Goal: Information Seeking & Learning: Learn about a topic

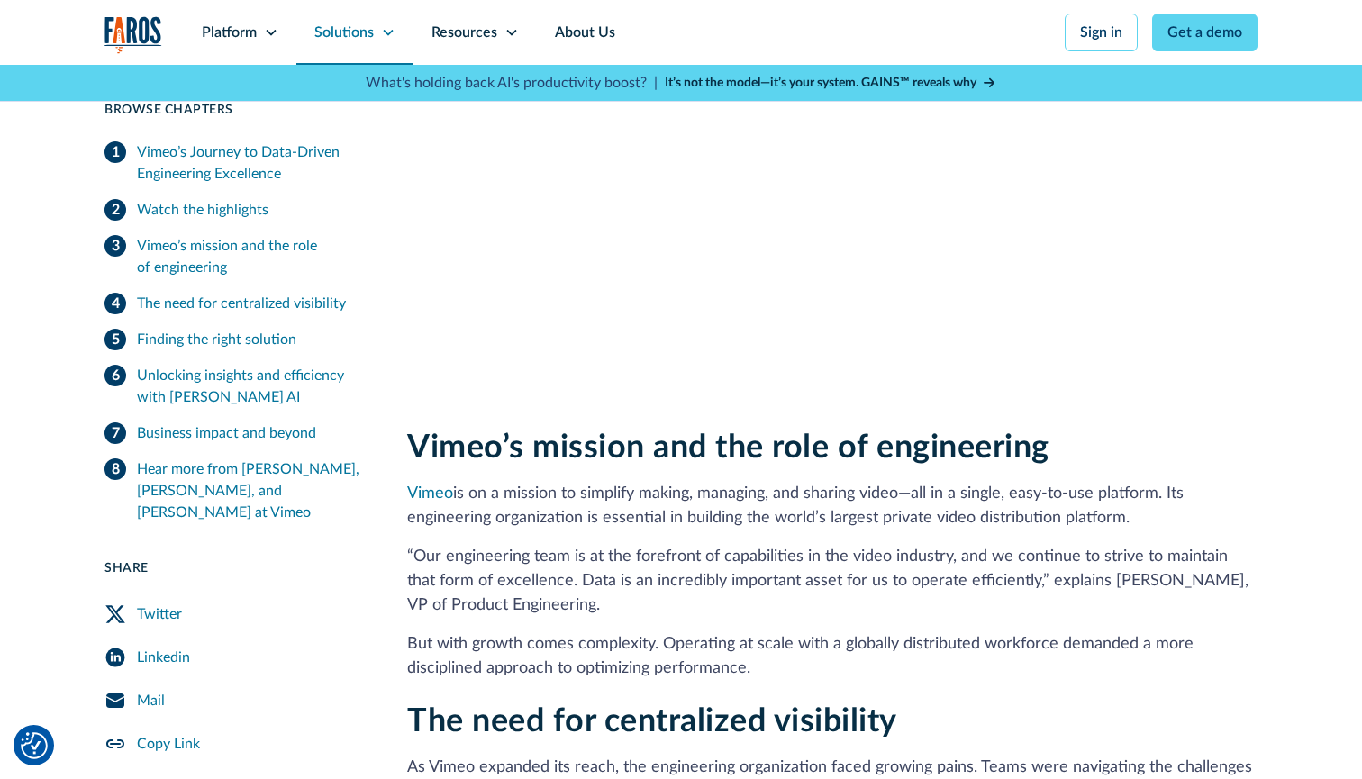
scroll to position [1079, 0]
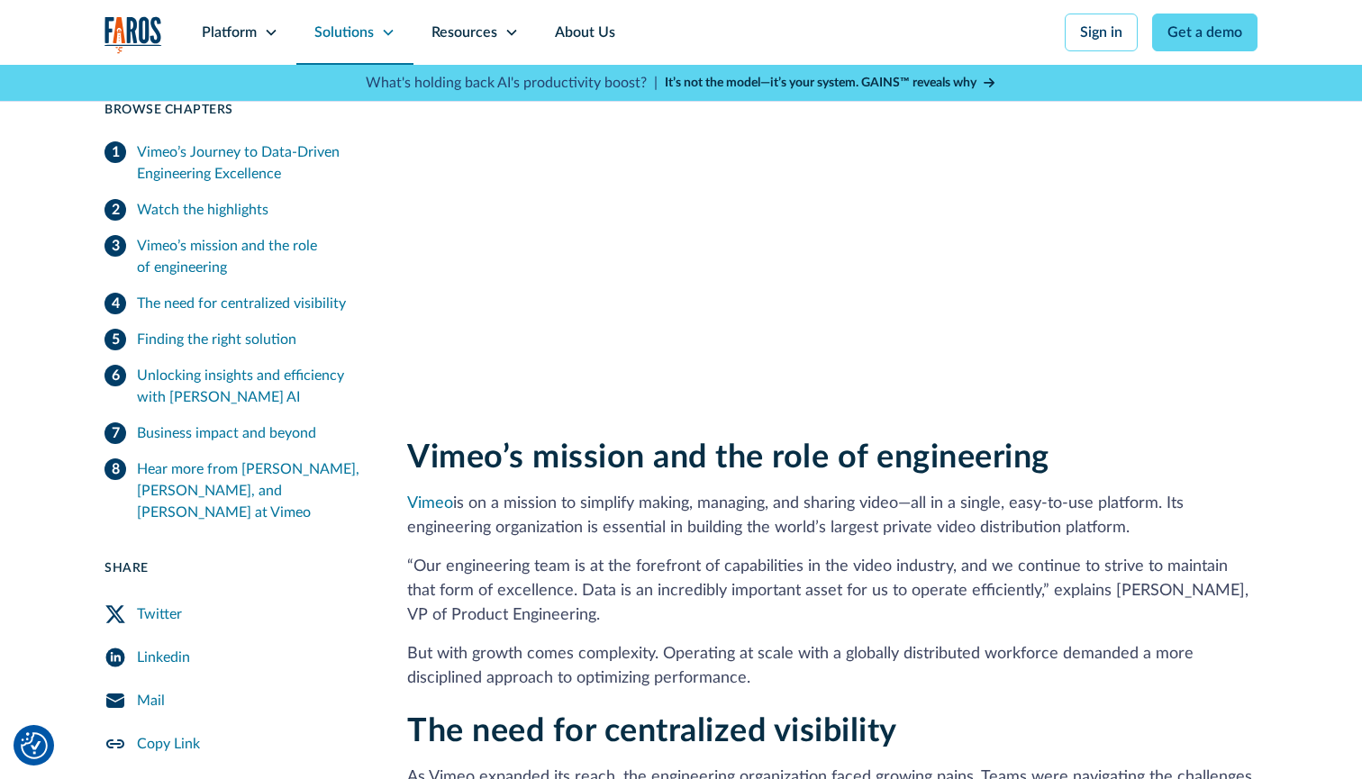
click at [390, 32] on icon at bounding box center [388, 32] width 14 height 14
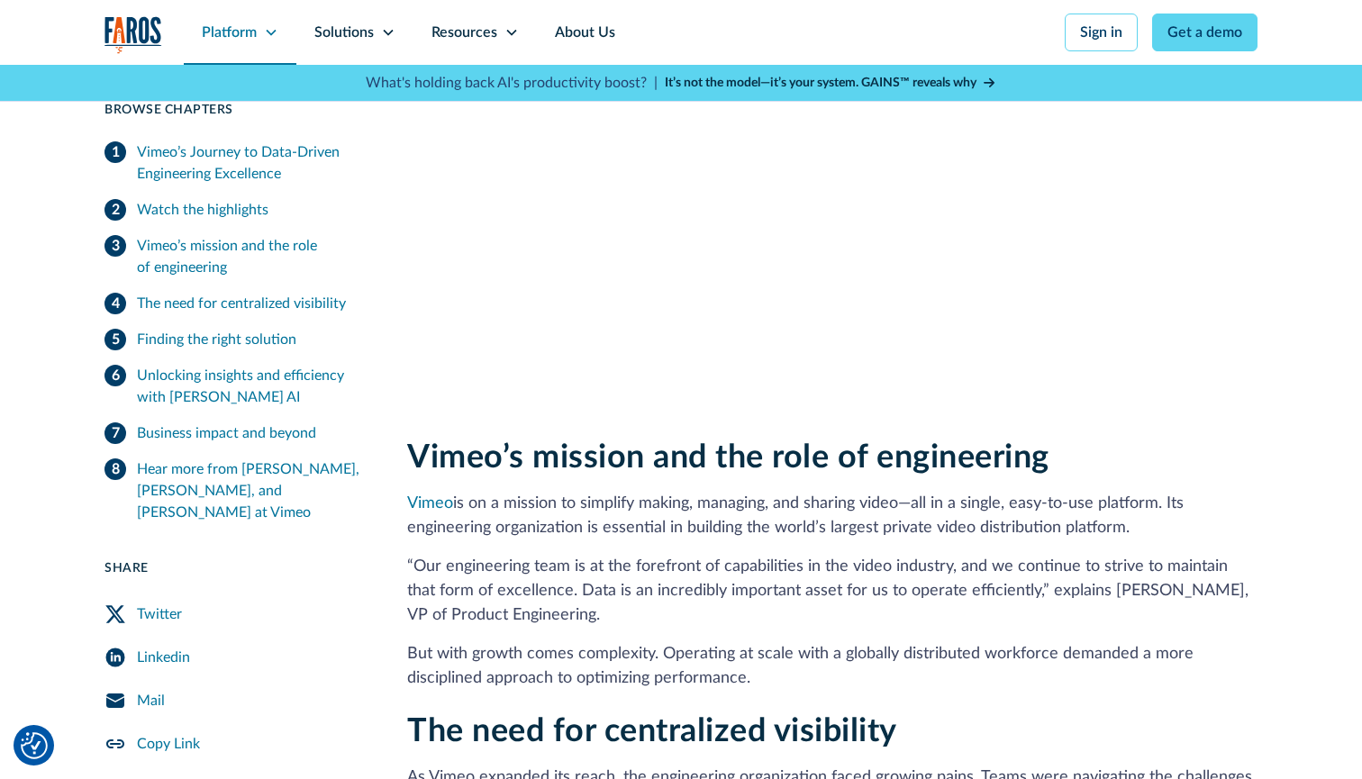
click at [276, 31] on icon at bounding box center [271, 33] width 10 height 6
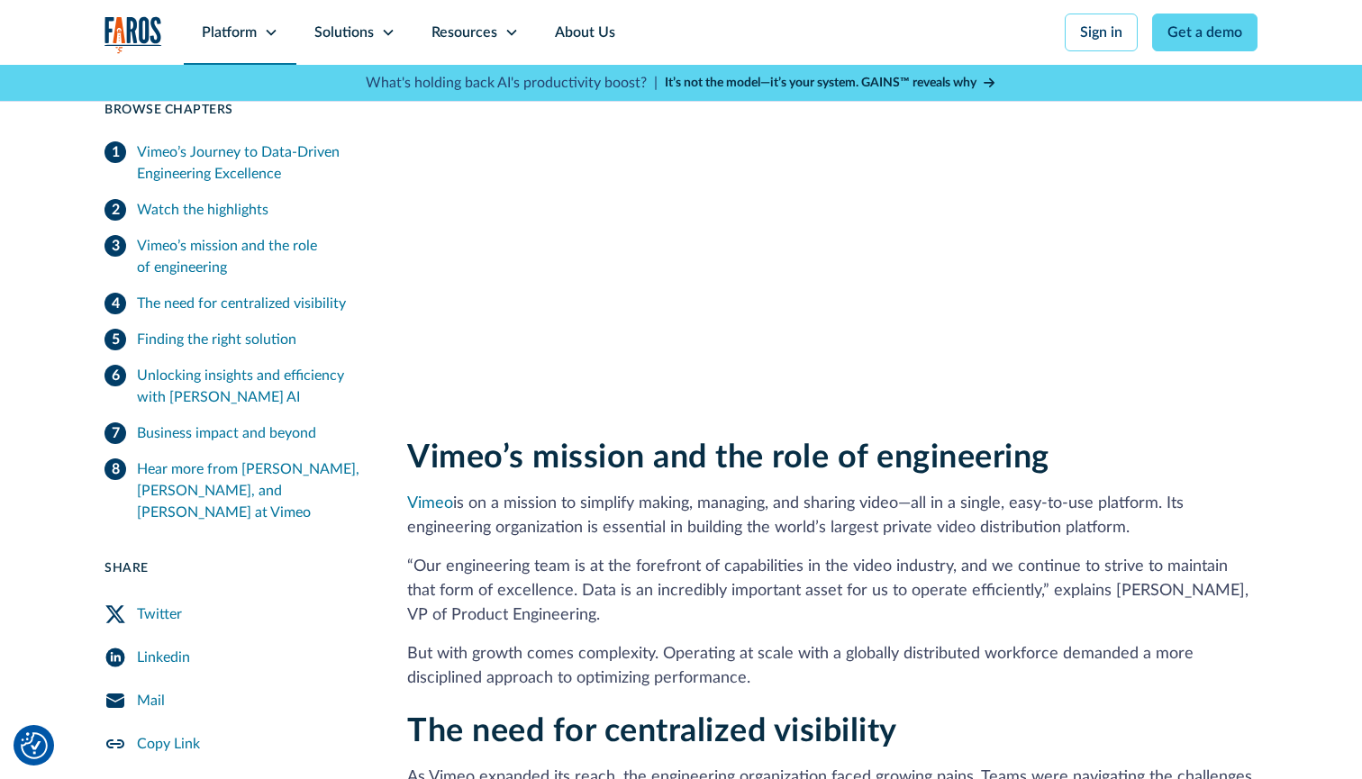
click at [273, 35] on icon at bounding box center [271, 32] width 14 height 14
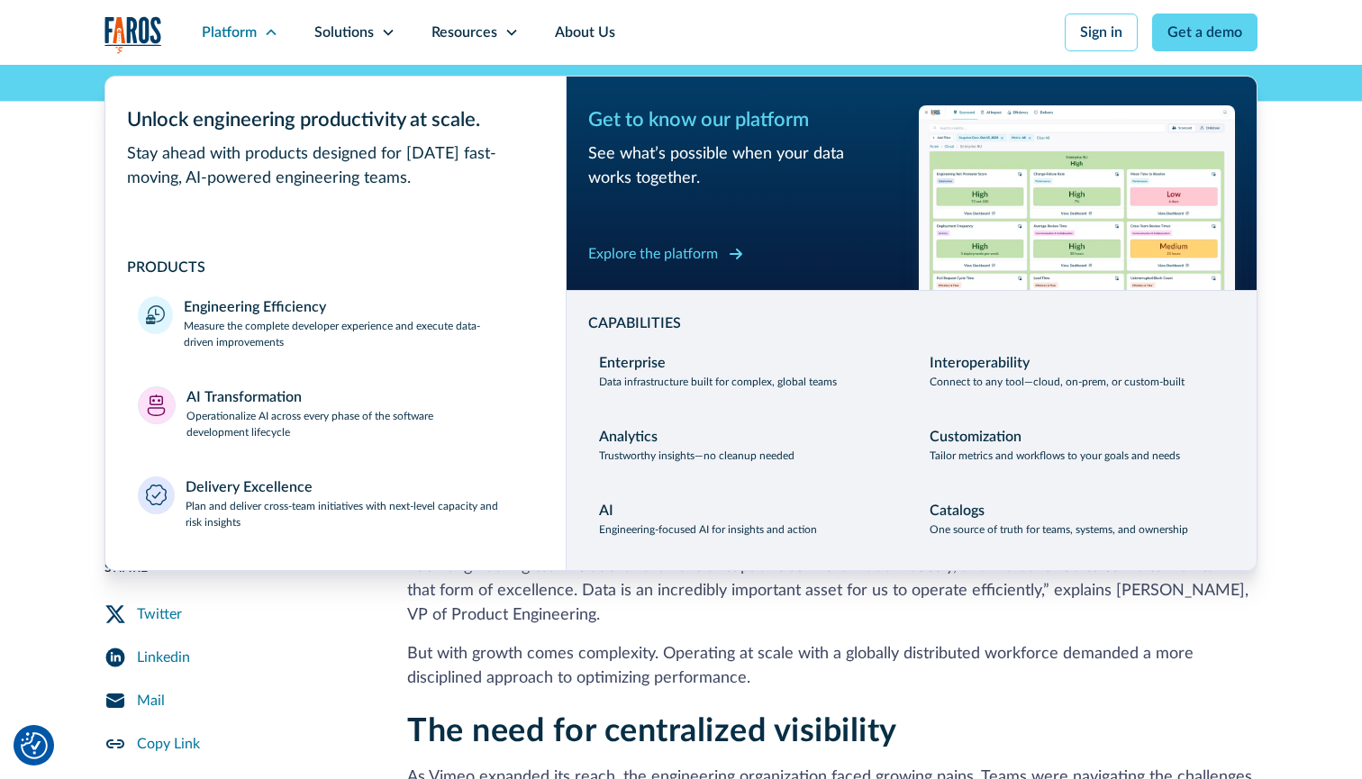
click at [651, 253] on div "Explore the platform" at bounding box center [653, 254] width 130 height 22
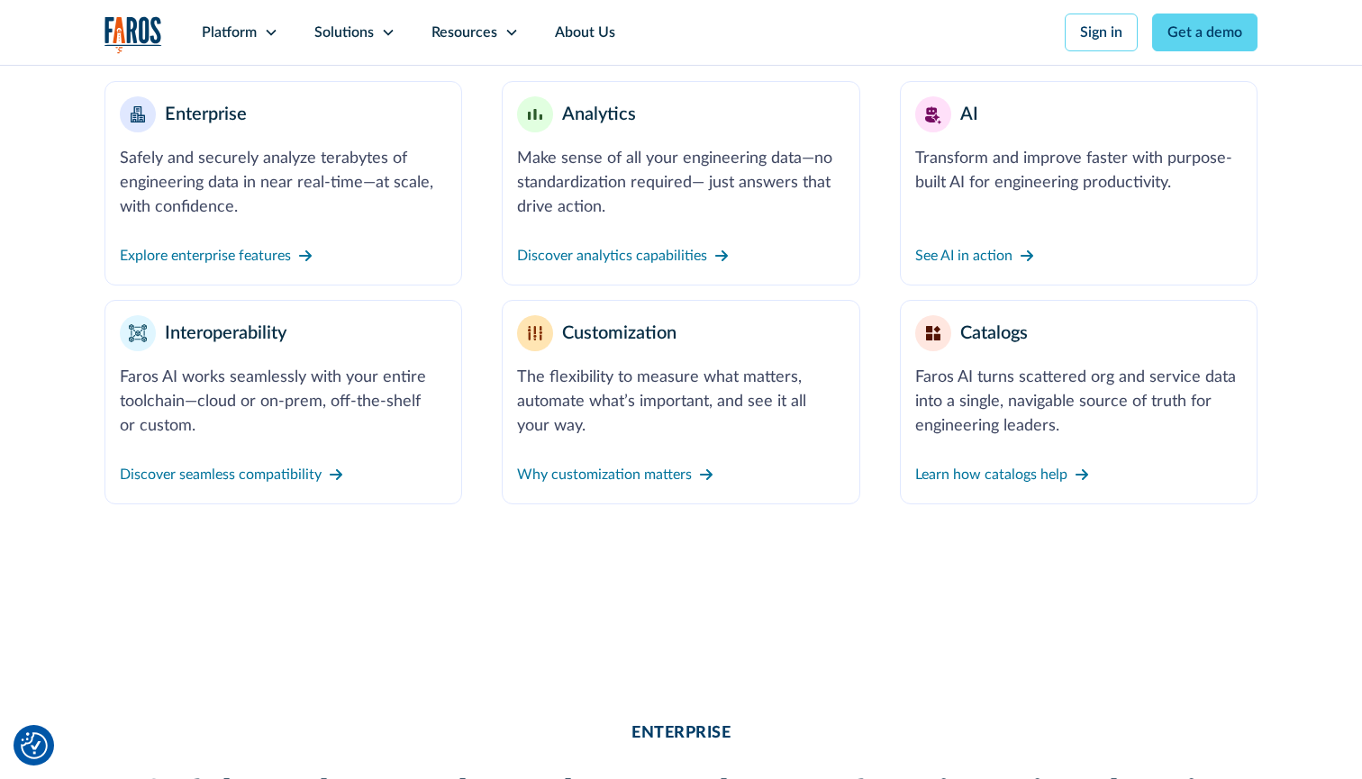
scroll to position [873, 0]
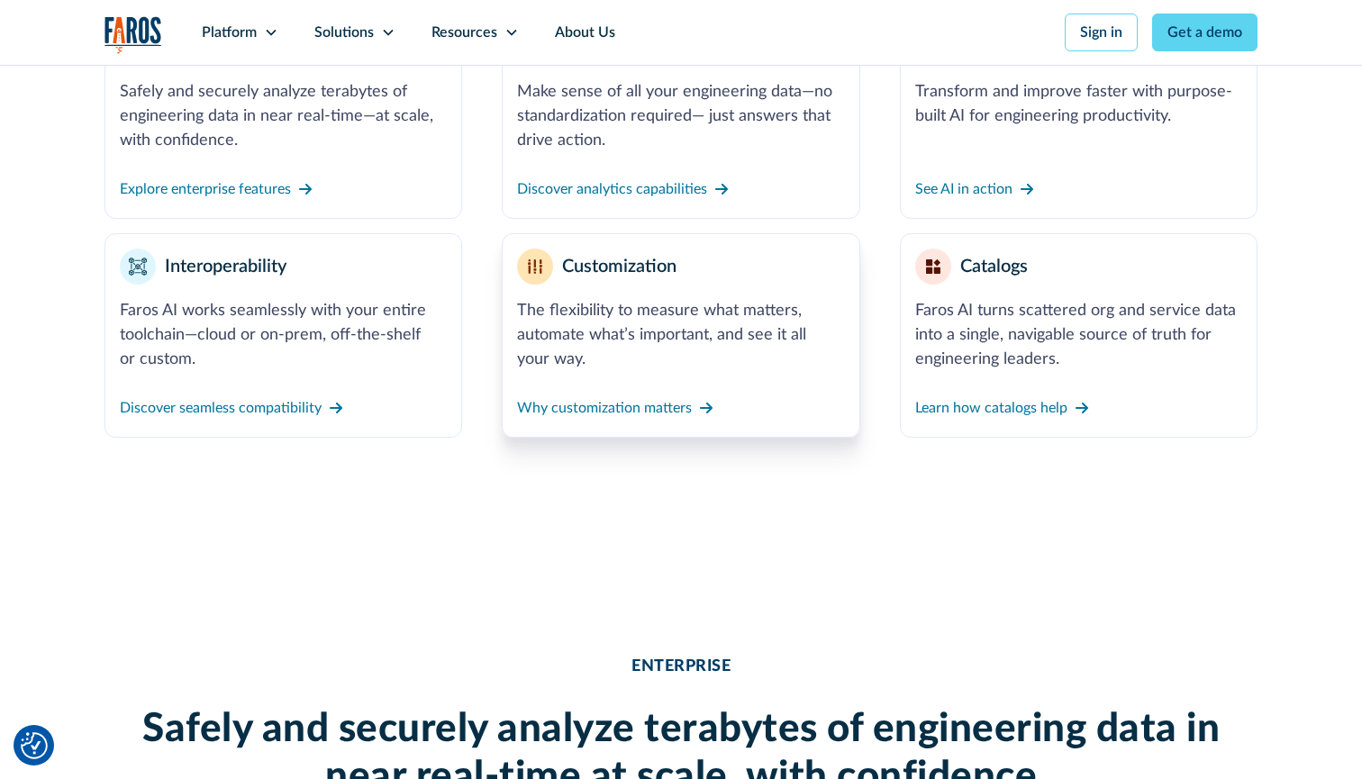
click at [621, 269] on div "Customization" at bounding box center [619, 266] width 114 height 27
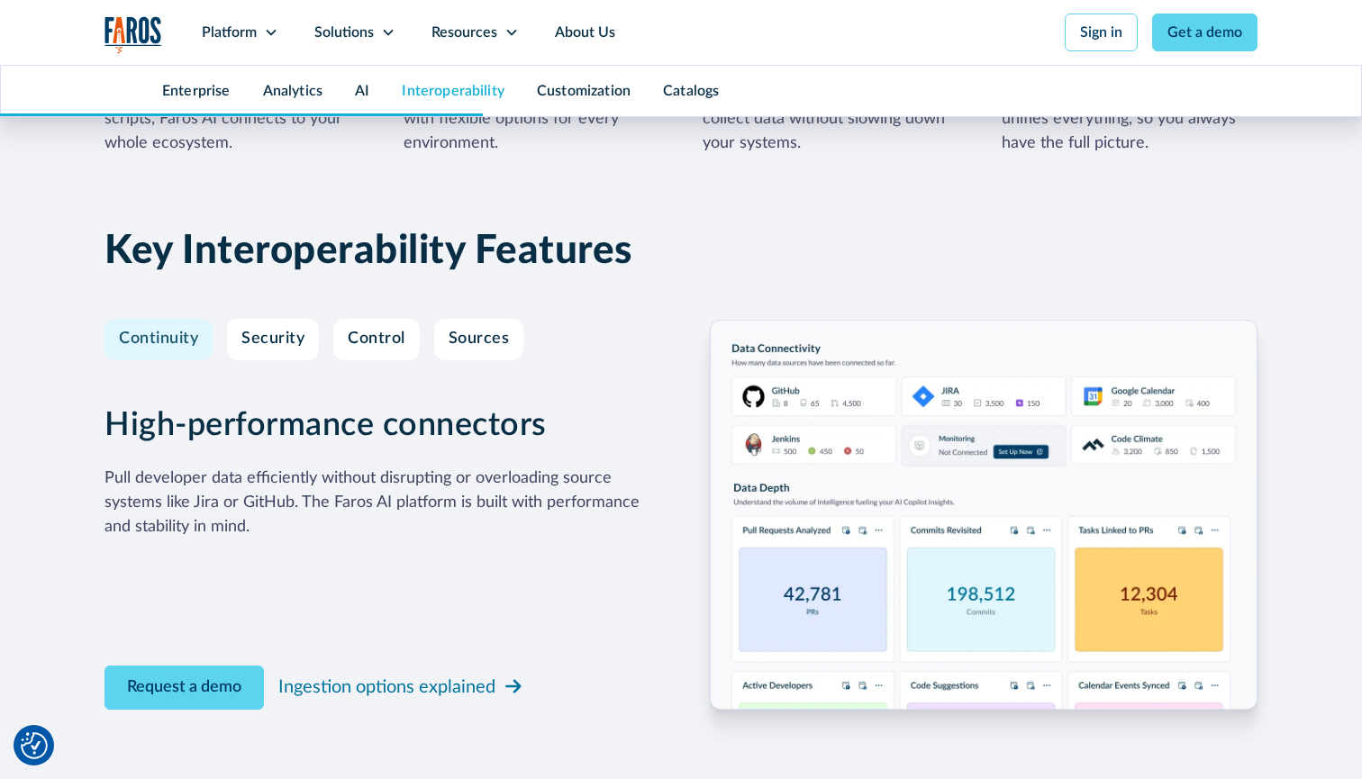
scroll to position [5305, 0]
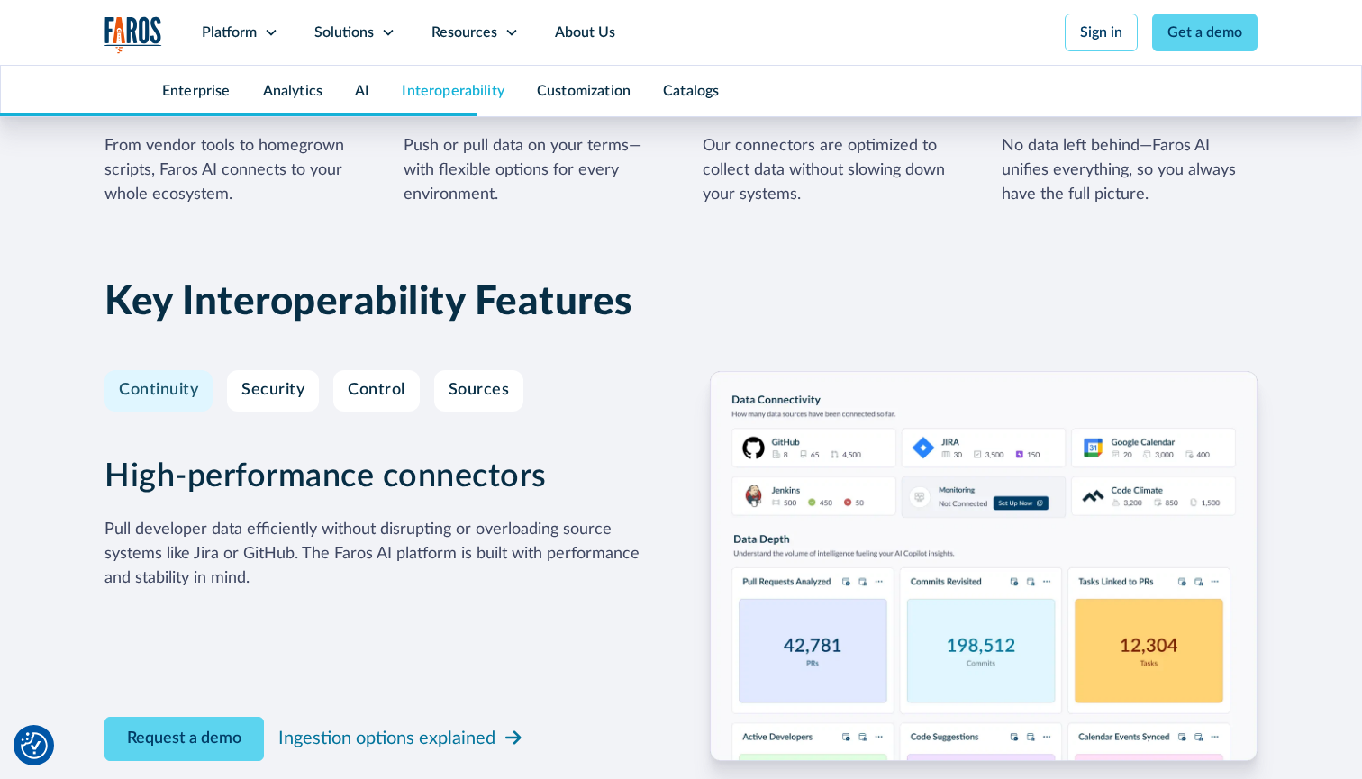
click at [811, 483] on img at bounding box center [984, 566] width 548 height 390
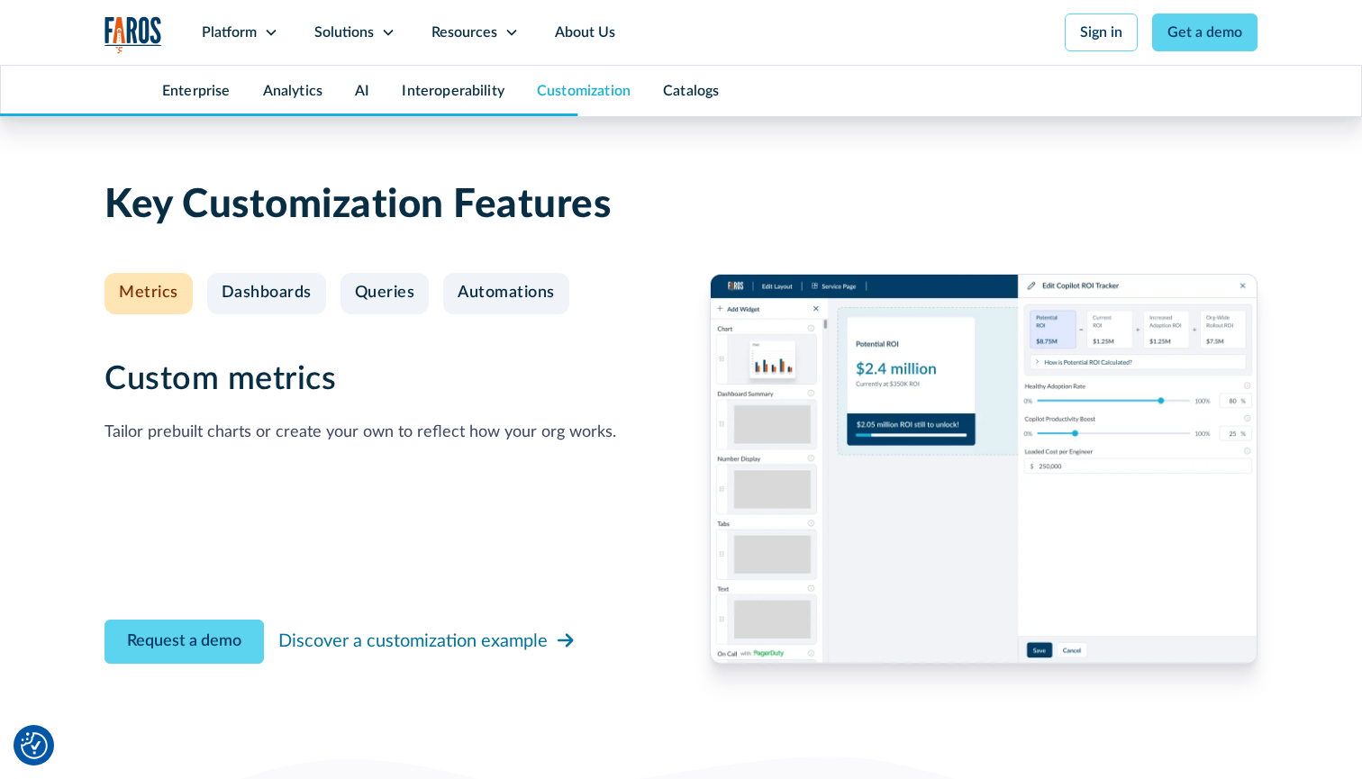
scroll to position [6679, 0]
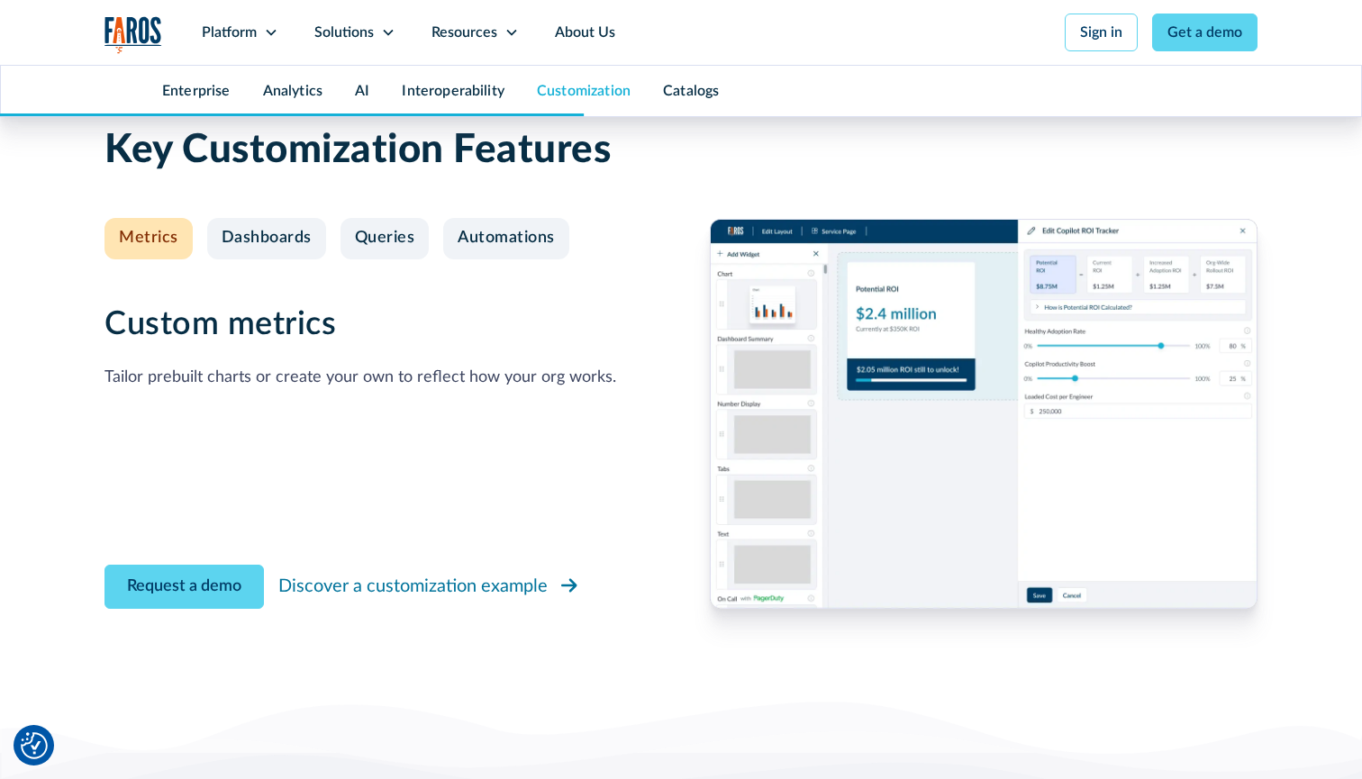
click at [469, 573] on div "Discover a customization example" at bounding box center [412, 586] width 269 height 27
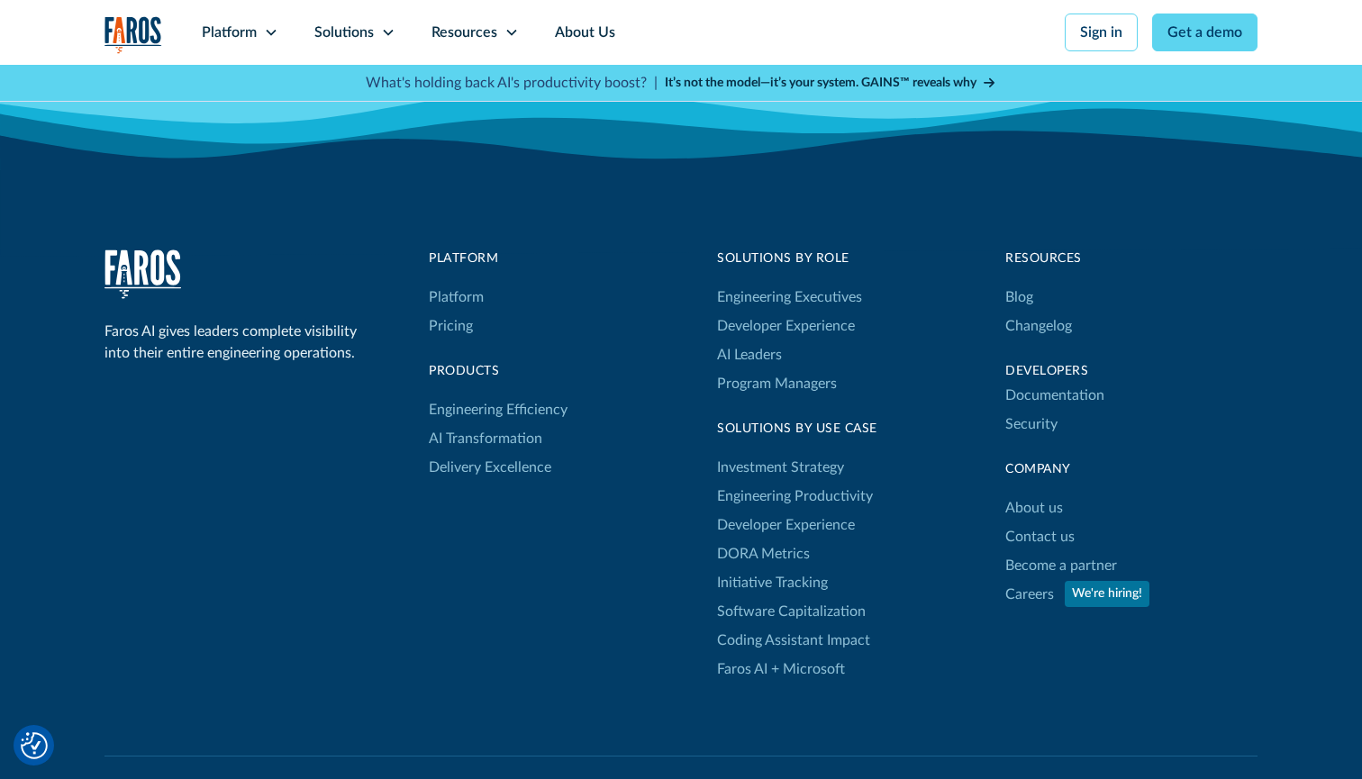
scroll to position [6227, 0]
